Goal: Transaction & Acquisition: Purchase product/service

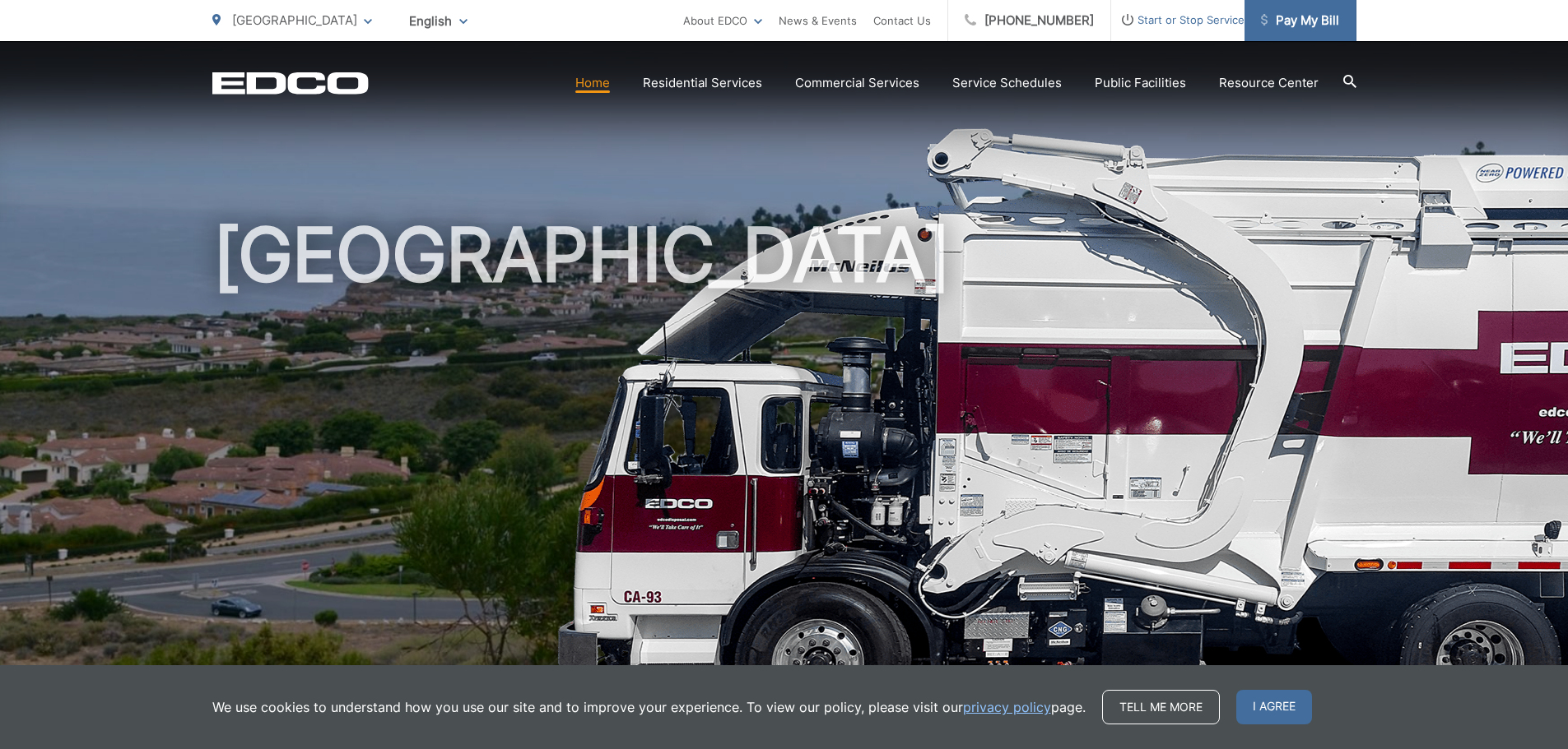
click at [1314, 21] on span "Pay My Bill" at bounding box center [1300, 20] width 78 height 19
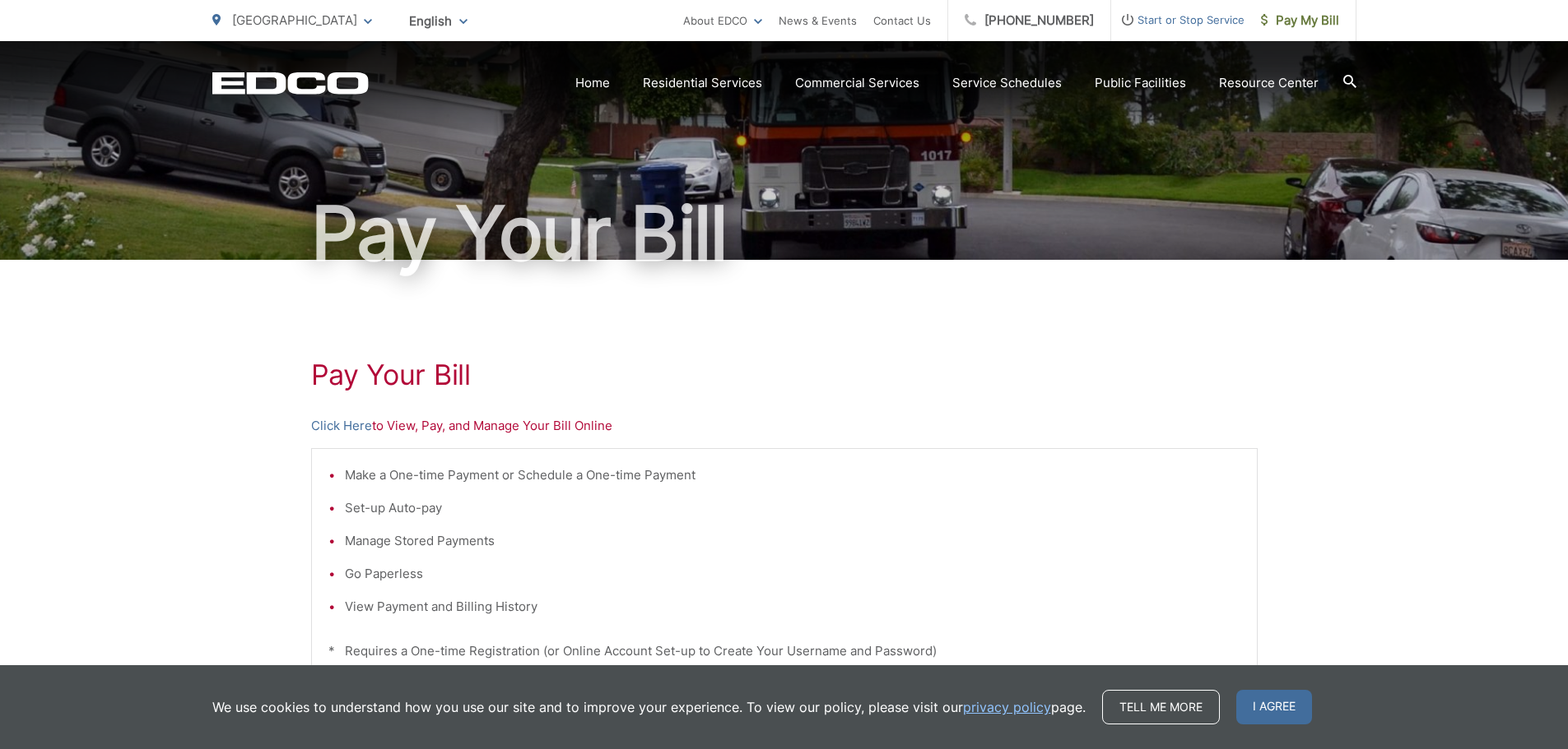
scroll to position [247, 0]
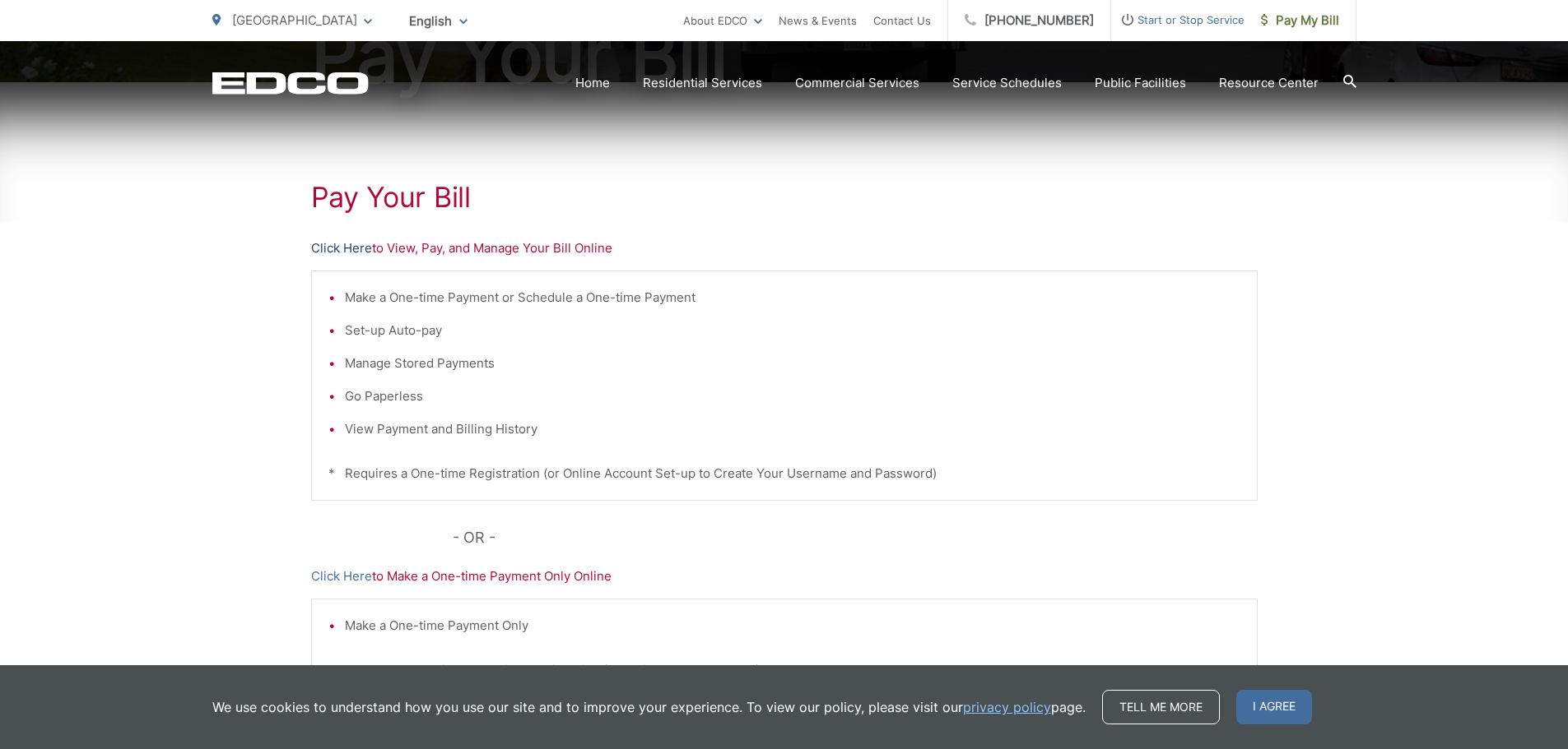
click at [339, 246] on link "Click Here" at bounding box center [341, 248] width 61 height 19
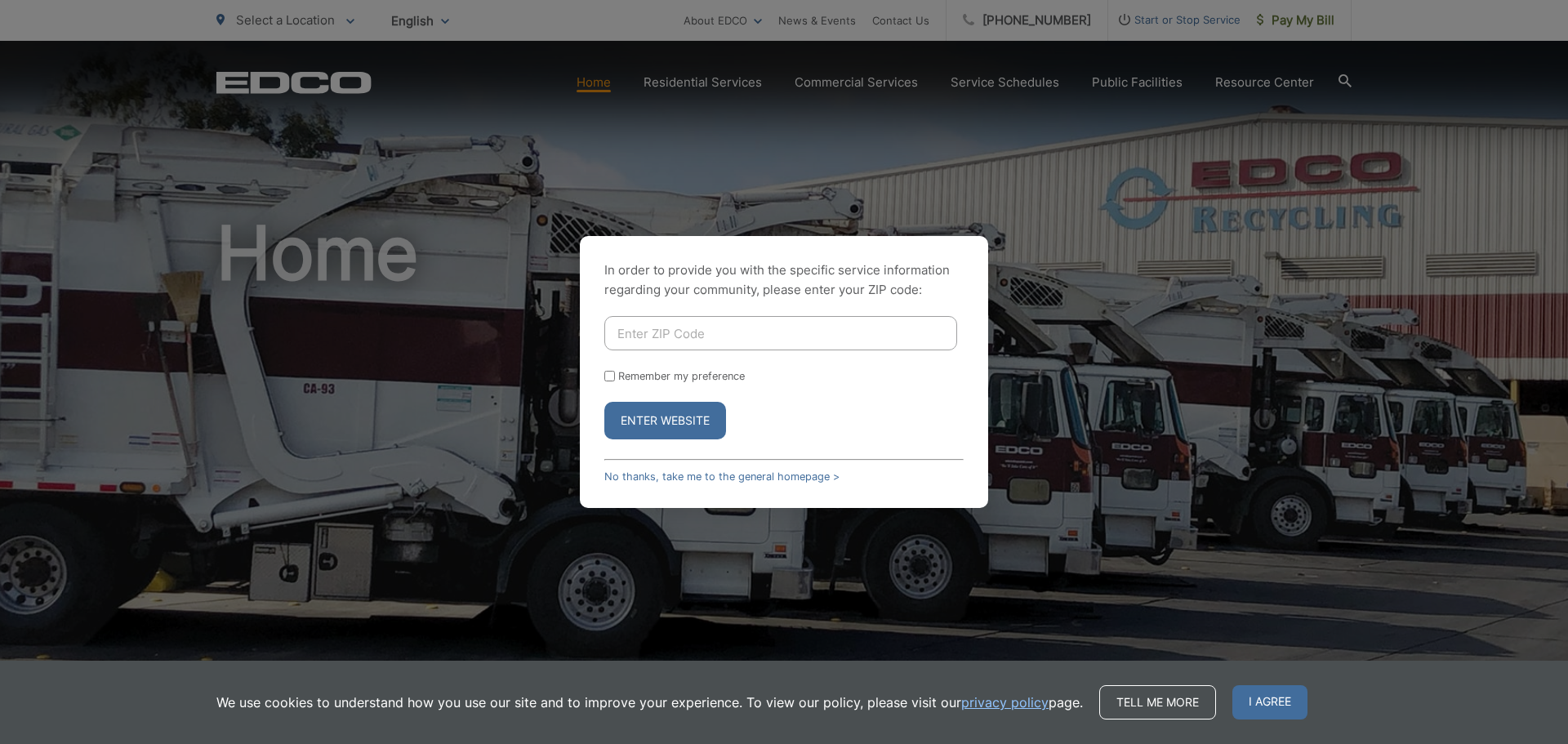
click at [716, 342] on input "Enter ZIP Code" at bounding box center [781, 334] width 353 height 35
type input "90275"
click at [678, 423] on button "Enter Website" at bounding box center [665, 420] width 122 height 37
